Goal: Information Seeking & Learning: Learn about a topic

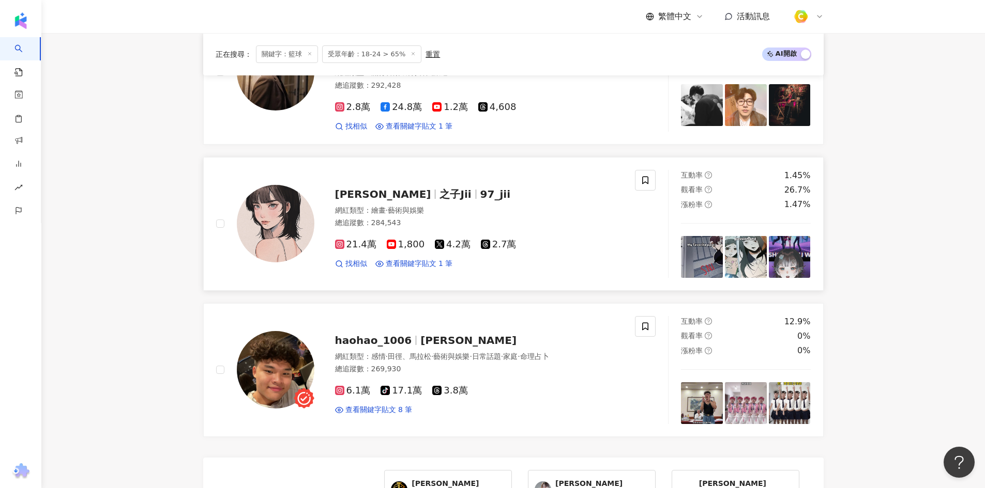
scroll to position [1943, 0]
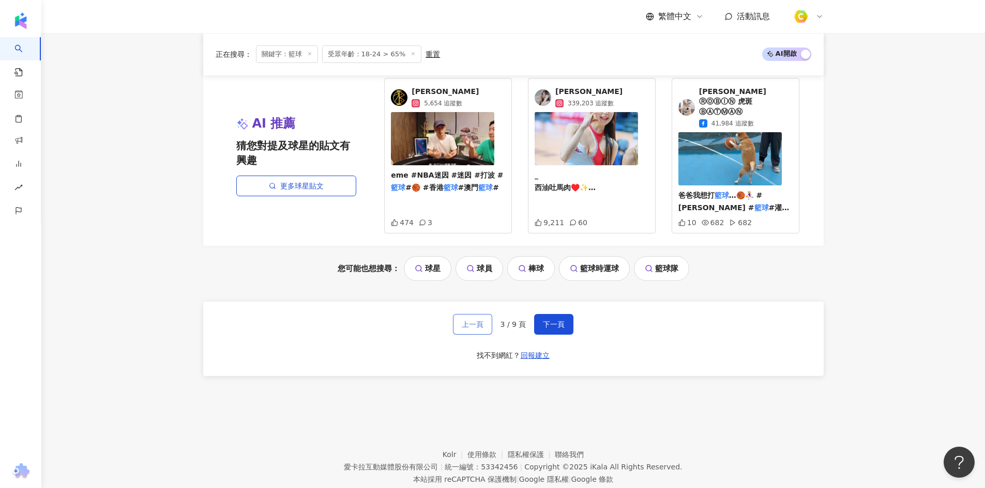
click at [479, 320] on span "上一頁" at bounding box center [473, 324] width 22 height 8
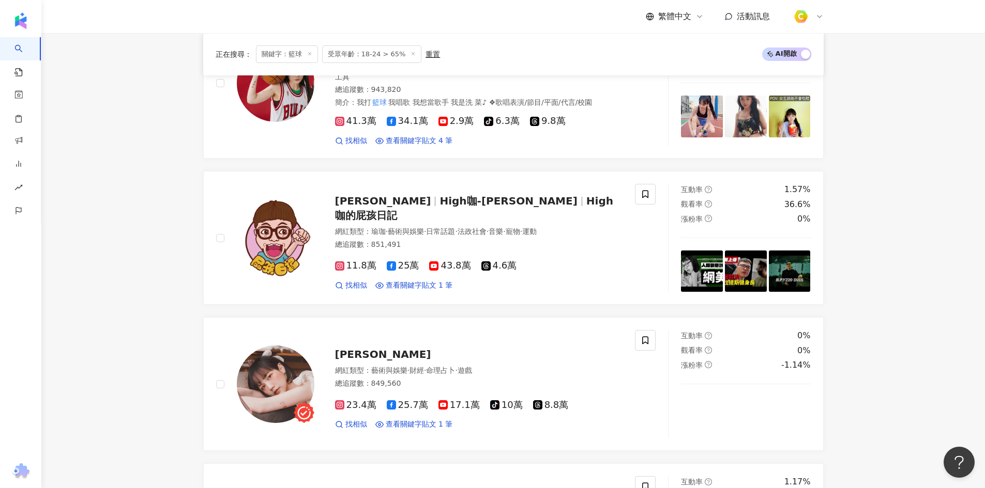
scroll to position [1949, 0]
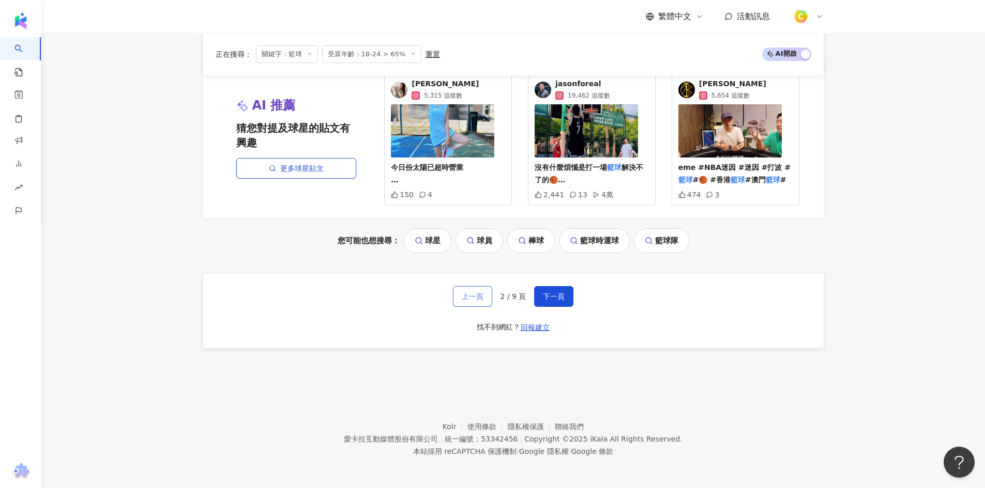
click at [476, 301] on button "上一頁" at bounding box center [472, 296] width 39 height 21
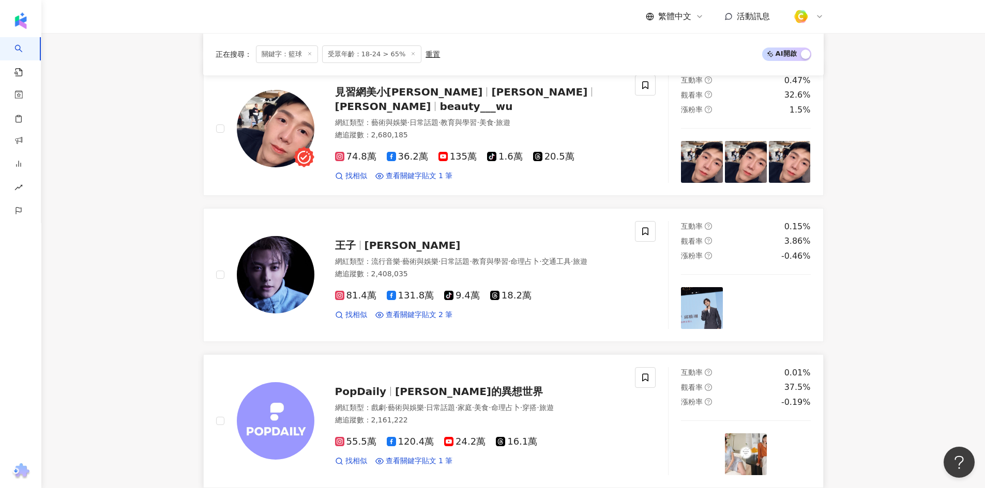
scroll to position [620, 0]
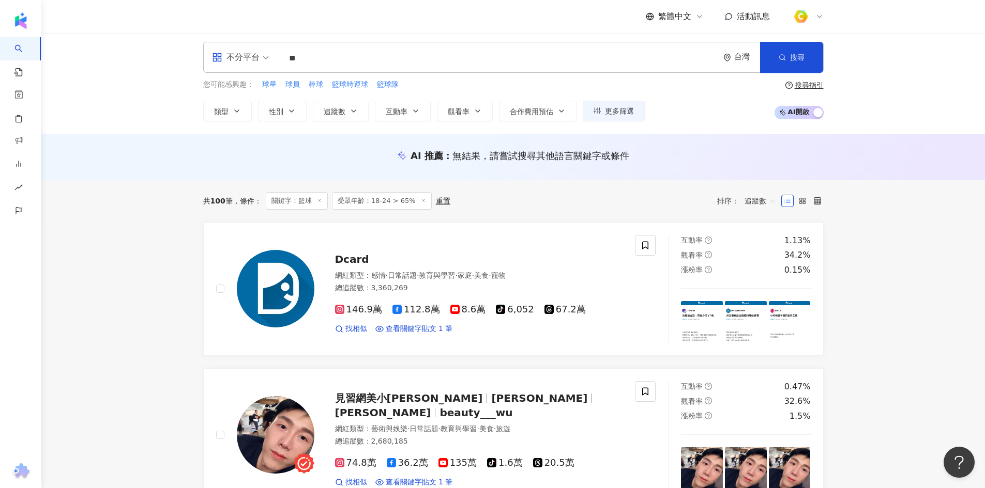
scroll to position [0, 0]
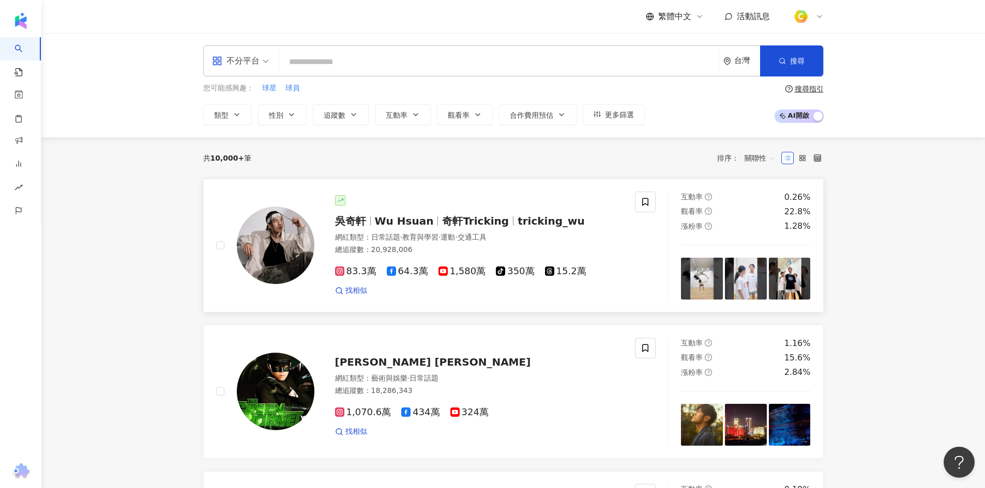
click at [271, 236] on img at bounding box center [276, 246] width 78 height 78
drag, startPoint x: 897, startPoint y: 215, endPoint x: 879, endPoint y: 123, distance: 94.3
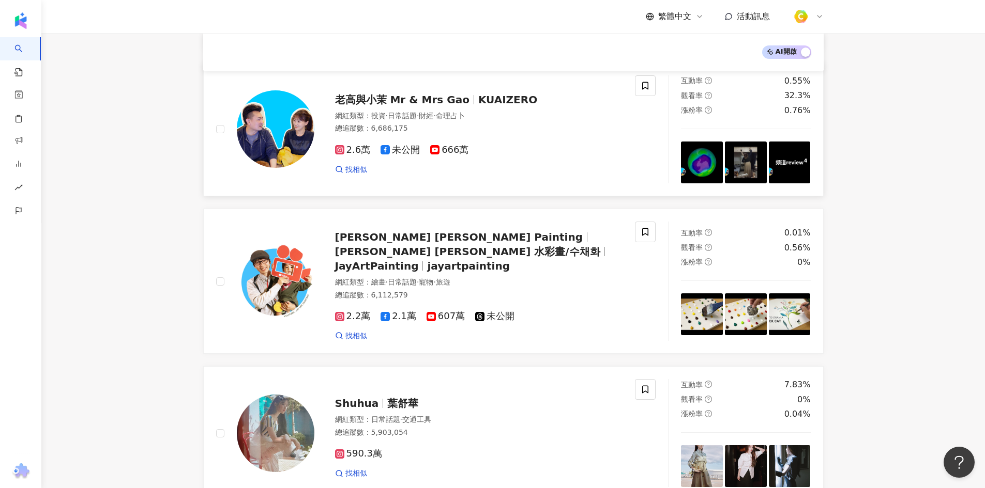
scroll to position [1666, 0]
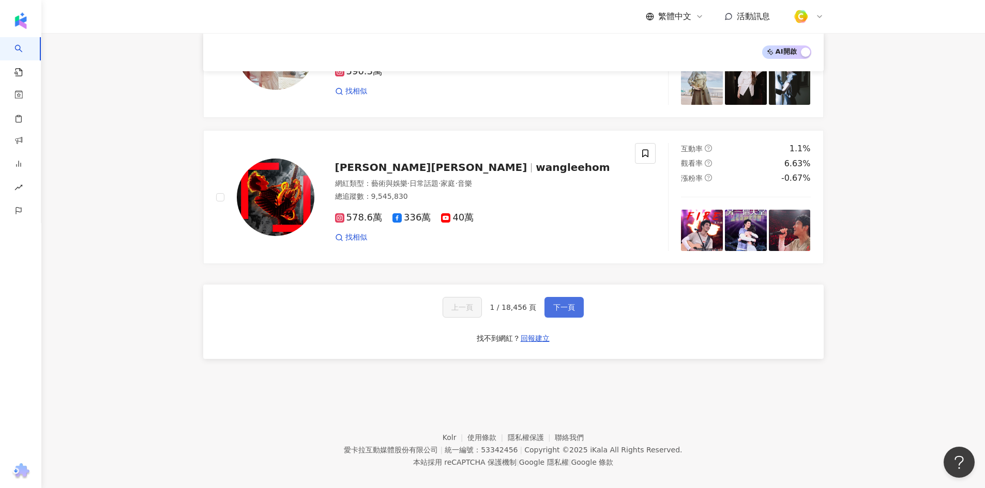
click at [549, 297] on button "下一頁" at bounding box center [563, 307] width 39 height 21
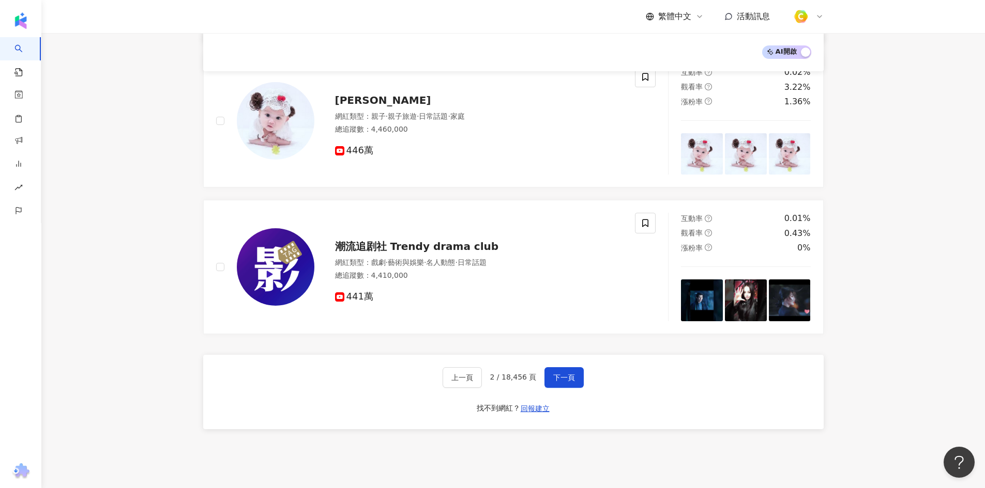
scroll to position [1651, 0]
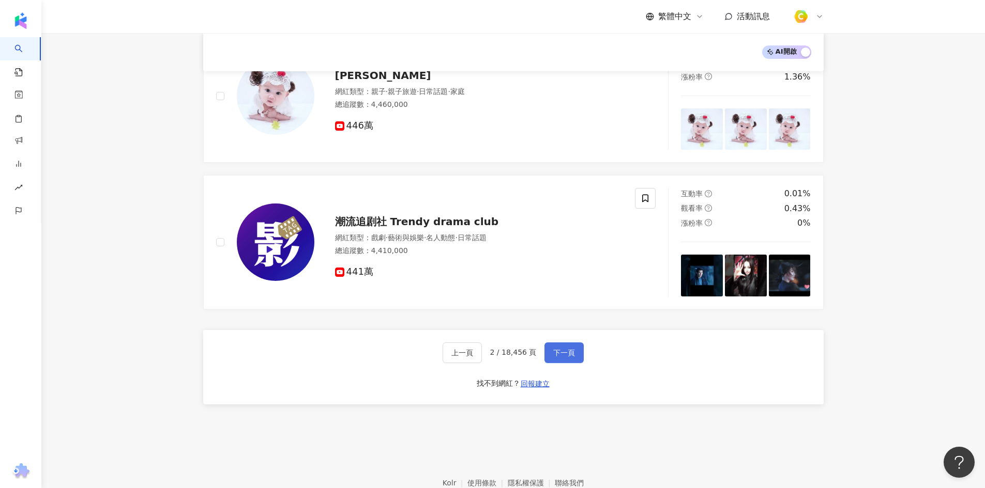
click at [576, 343] on button "下一頁" at bounding box center [563, 353] width 39 height 21
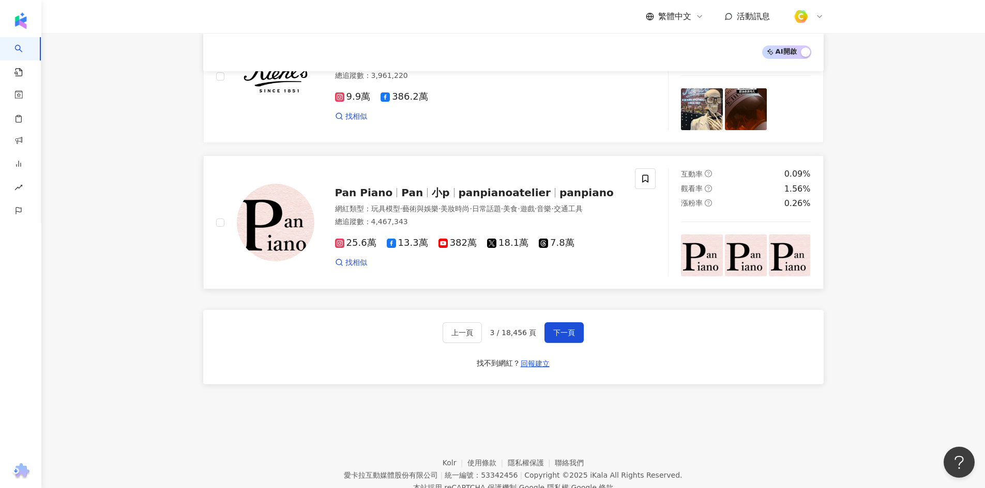
scroll to position [1654, 0]
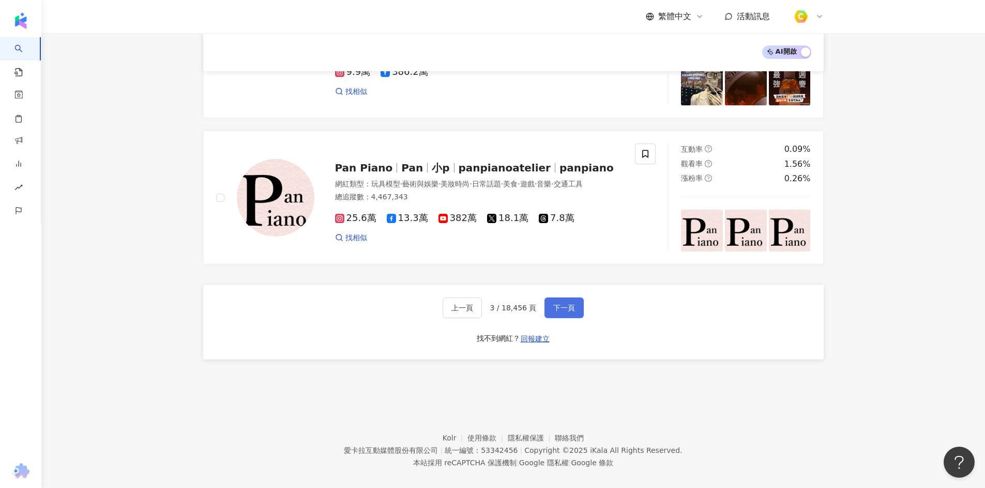
click at [560, 312] on span "下一頁" at bounding box center [564, 308] width 22 height 8
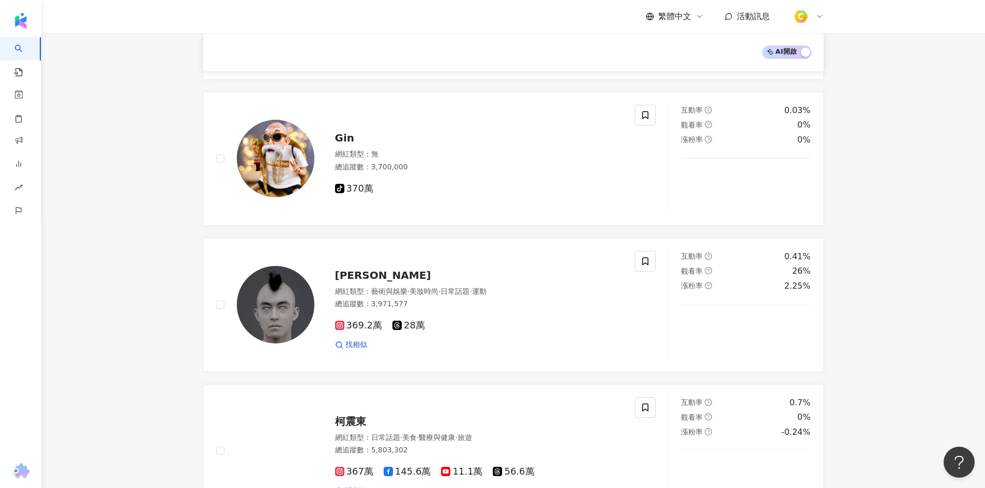
scroll to position [1651, 0]
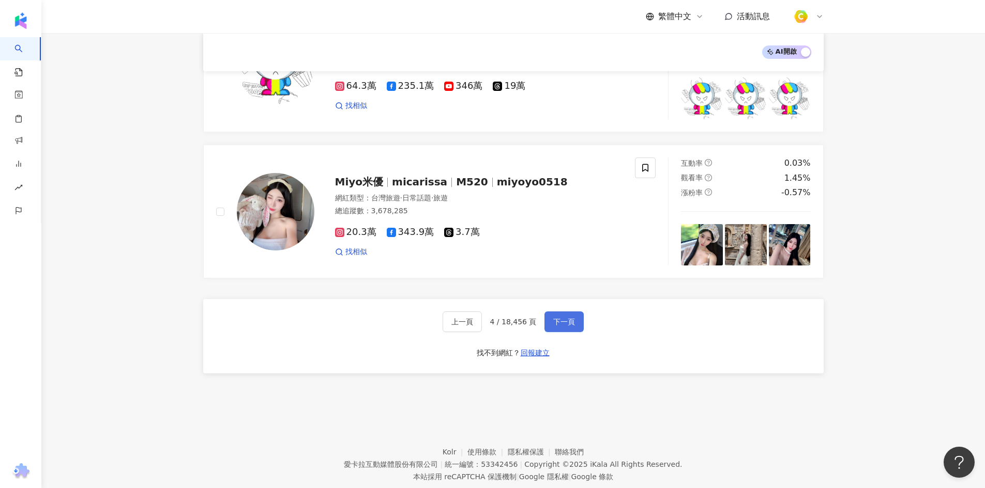
click at [576, 315] on button "下一頁" at bounding box center [563, 322] width 39 height 21
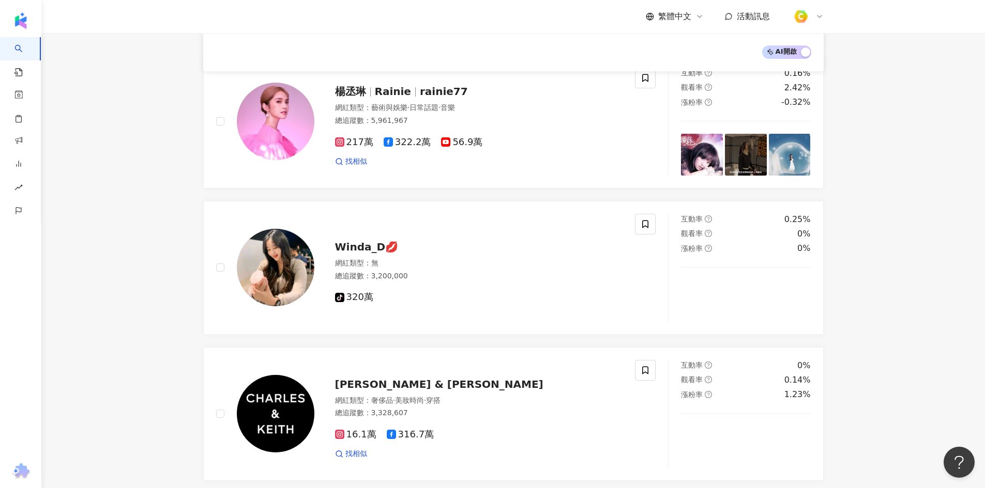
scroll to position [1046, 0]
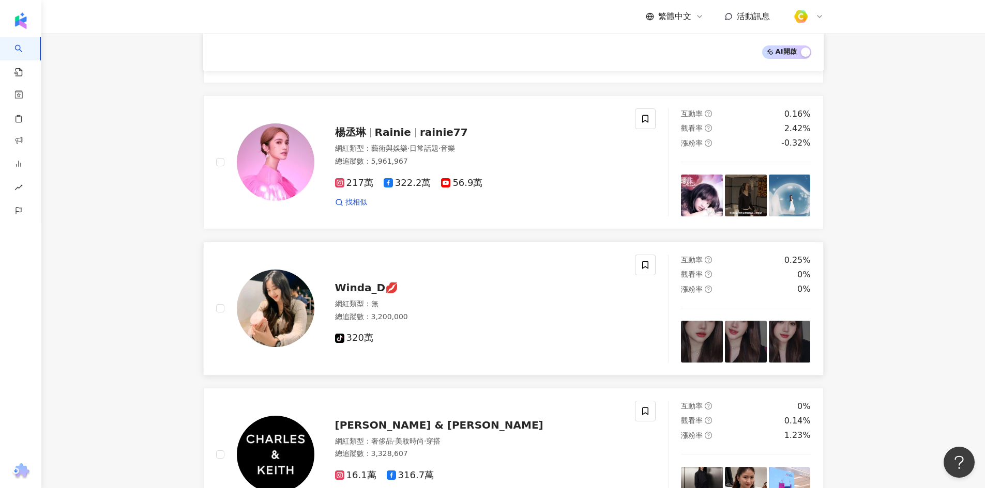
click at [707, 333] on img at bounding box center [702, 342] width 42 height 42
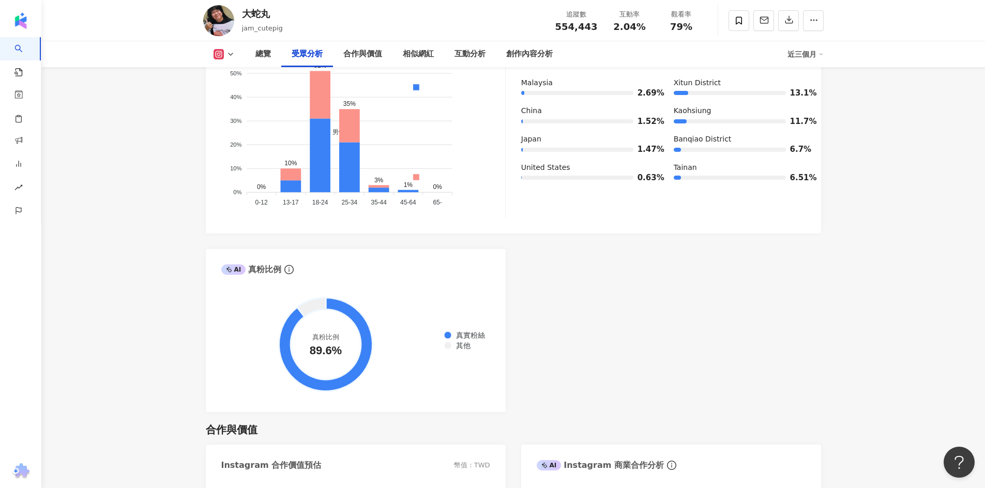
scroll to position [930, 0]
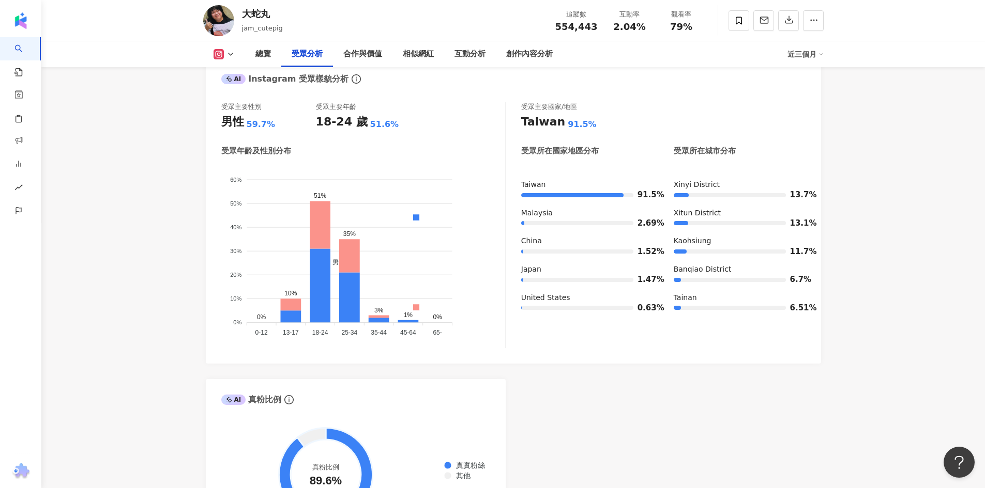
drag, startPoint x: 169, startPoint y: 204, endPoint x: 99, endPoint y: 11, distance: 204.9
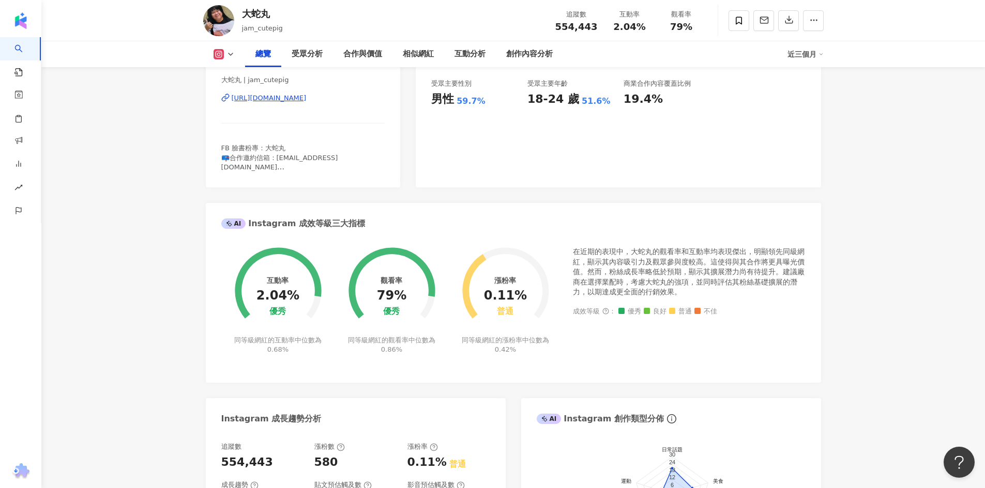
scroll to position [0, 0]
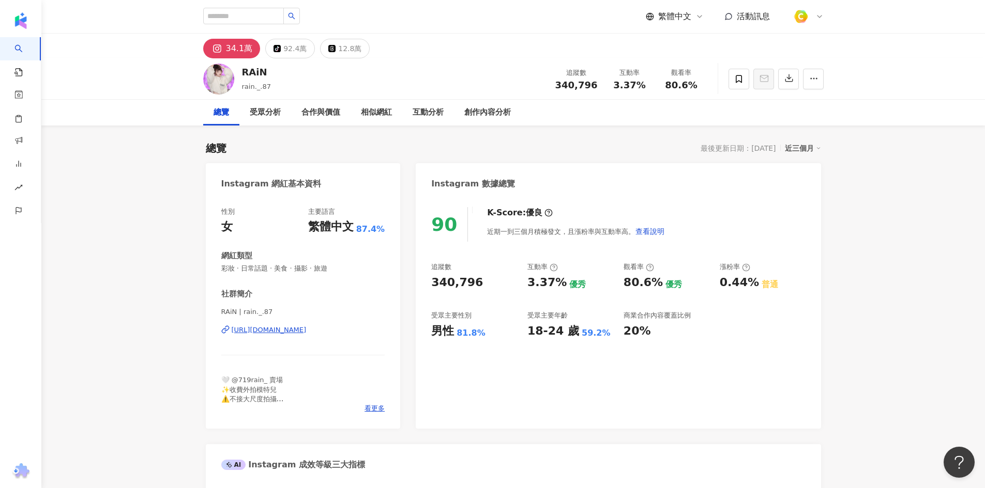
click at [813, 147] on div "近三個月" at bounding box center [803, 148] width 36 height 13
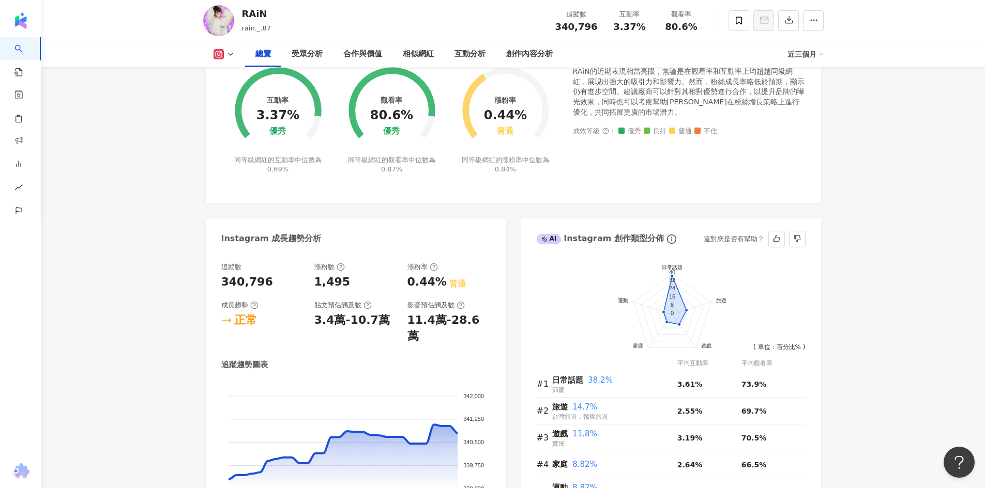
scroll to position [620, 0]
